Goal: Navigation & Orientation: Find specific page/section

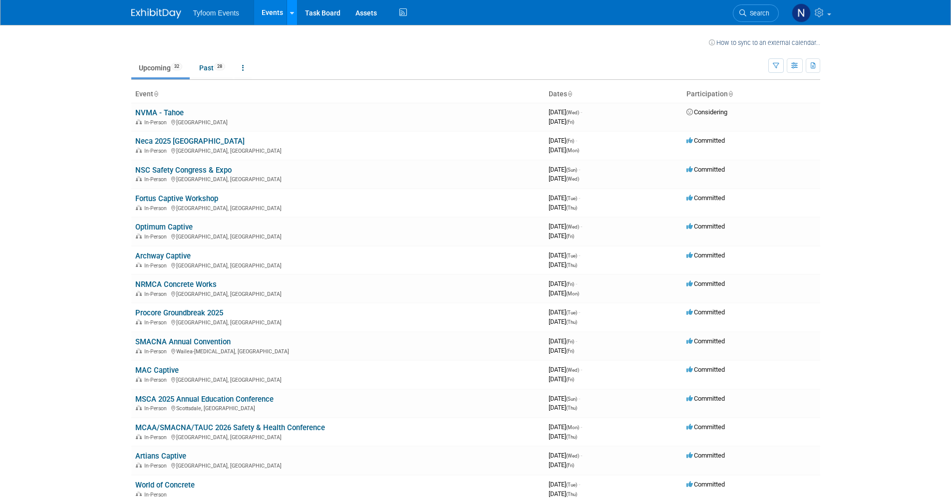
click at [290, 12] on icon at bounding box center [292, 13] width 4 height 6
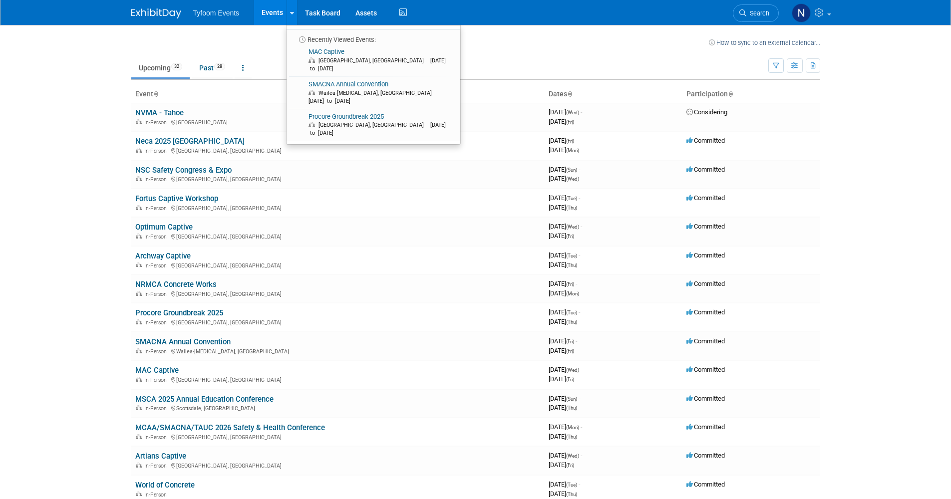
click at [245, 39] on td at bounding box center [434, 41] width 547 height 12
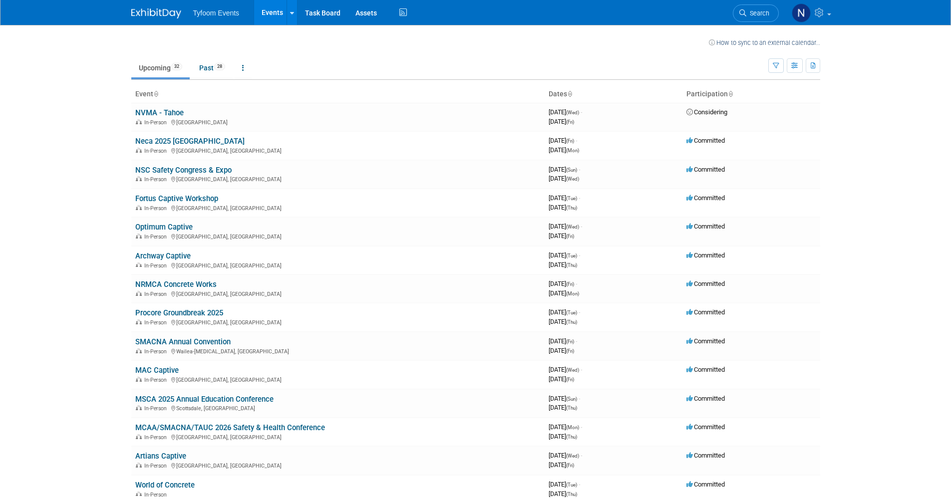
scroll to position [2, 0]
click at [356, 46] on td "Upcoming 32 Past 28 All Events 60 Past and Upcoming Grouped Annually Events gro…" at bounding box center [449, 61] width 637 height 32
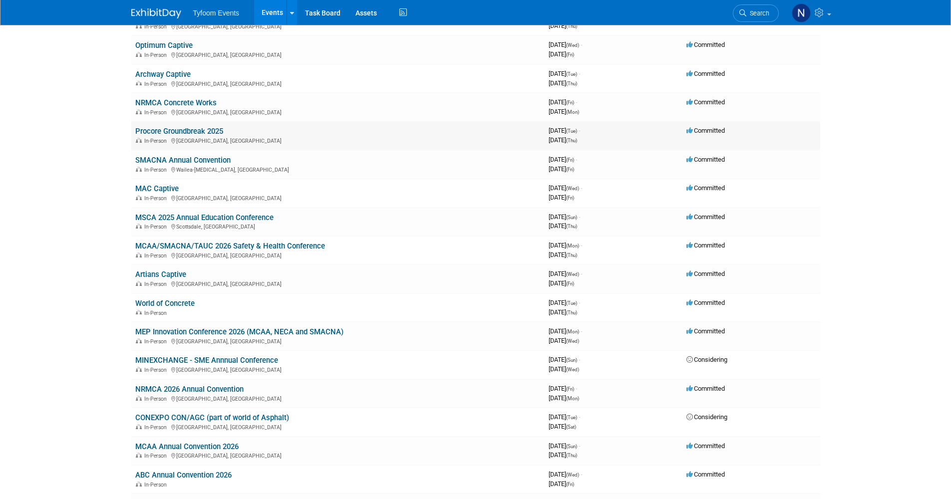
scroll to position [0, 0]
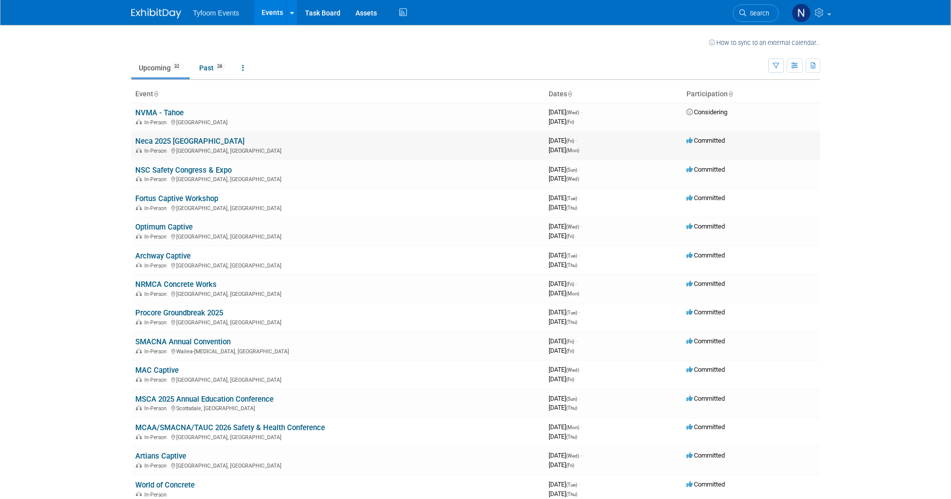
click at [188, 141] on link "Neca 2025 [GEOGRAPHIC_DATA]" at bounding box center [189, 141] width 109 height 9
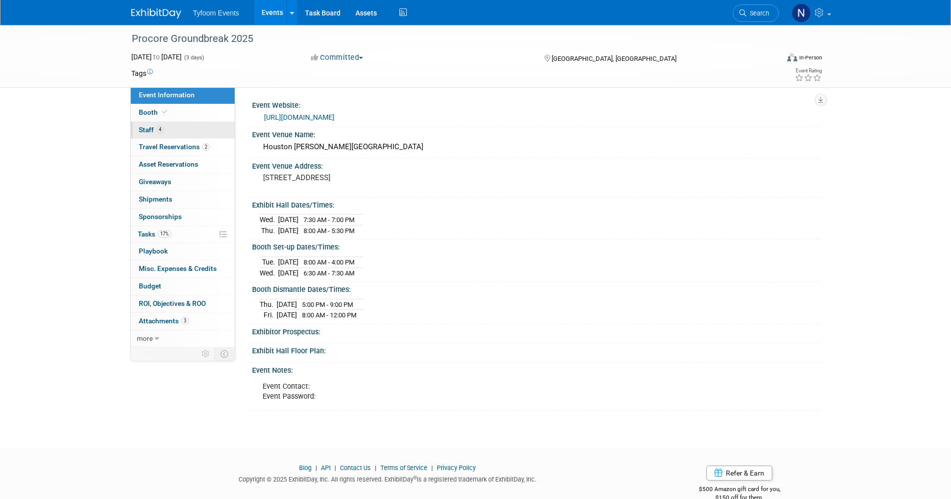
click at [154, 133] on link "4 Staff 4" at bounding box center [183, 130] width 104 height 17
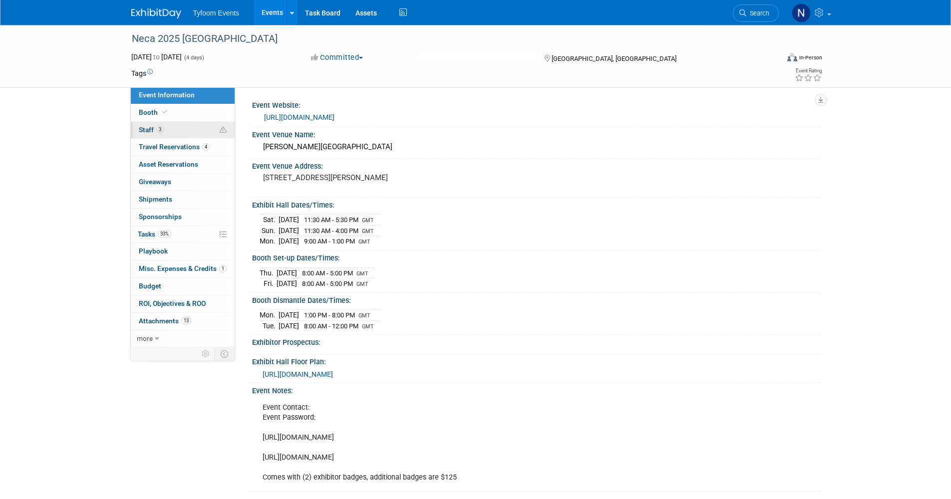
click at [177, 132] on link "3 Staff 3" at bounding box center [183, 130] width 104 height 17
